Goal: Navigation & Orientation: Understand site structure

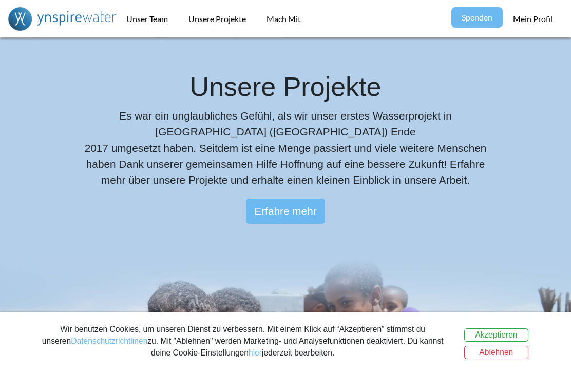
scroll to position [1298, 0]
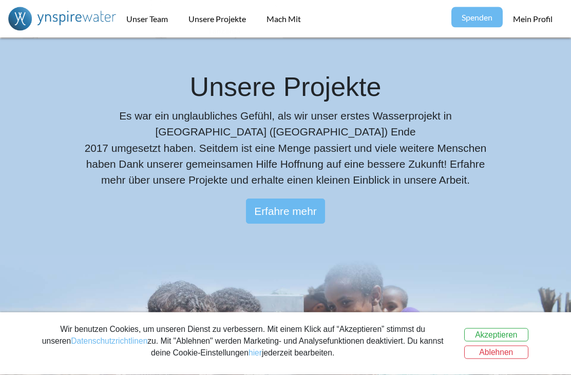
click at [165, 26] on link "Unser Team" at bounding box center [147, 18] width 62 height 37
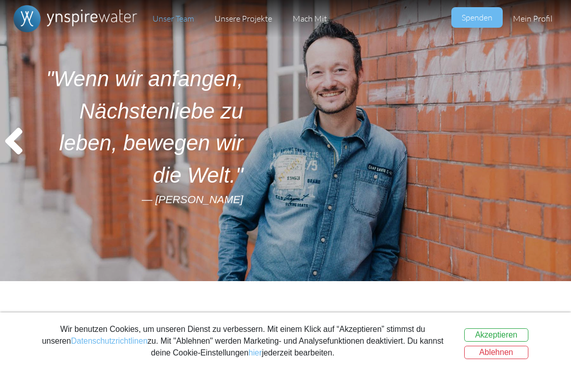
click at [307, 26] on link "Mach Mit" at bounding box center [309, 18] width 55 height 37
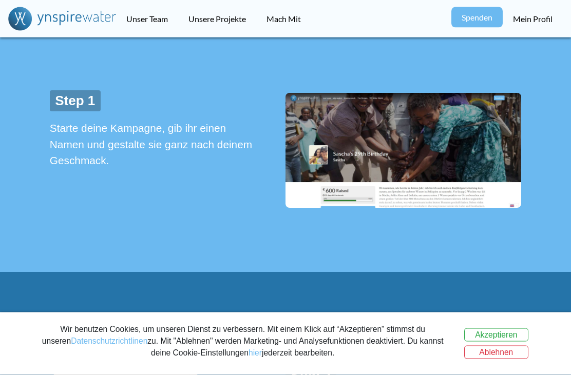
scroll to position [558, 0]
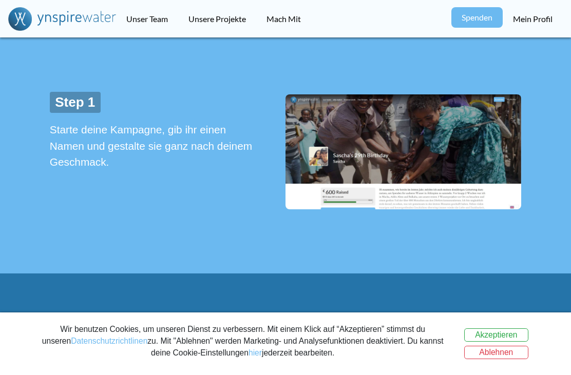
click at [240, 22] on link "Unsere Projekte" at bounding box center [217, 18] width 78 height 37
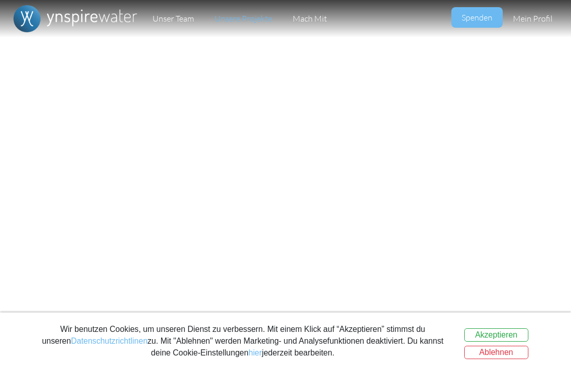
click at [515, 359] on button "Ablehnen" at bounding box center [496, 352] width 64 height 13
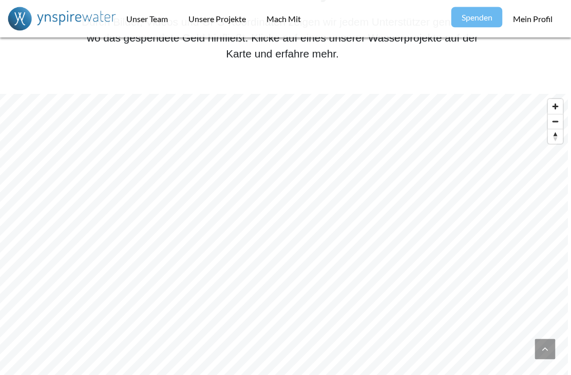
scroll to position [342, 4]
click at [164, 24] on link "Unser Team" at bounding box center [147, 18] width 62 height 37
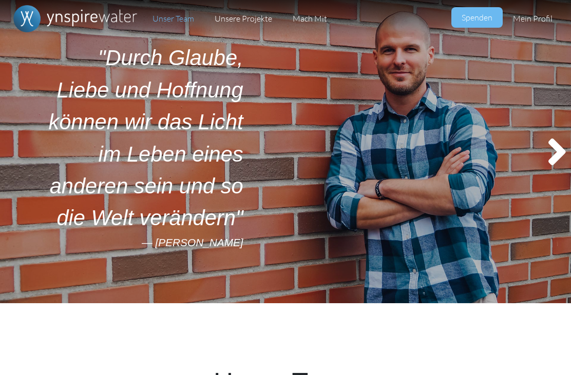
click at [97, 13] on img "Primary" at bounding box center [75, 18] width 134 height 37
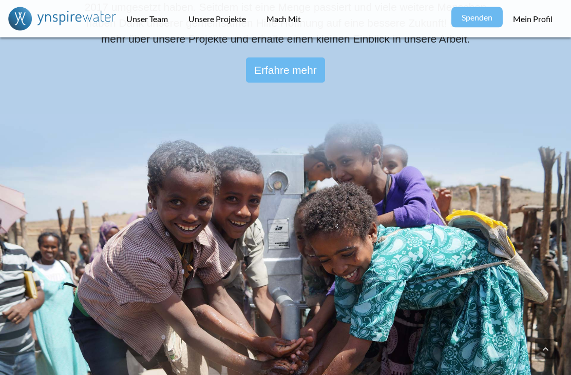
scroll to position [1440, 0]
click at [299, 74] on link "Erfahre mehr" at bounding box center [286, 69] width 80 height 25
